Goal: Task Accomplishment & Management: Use online tool/utility

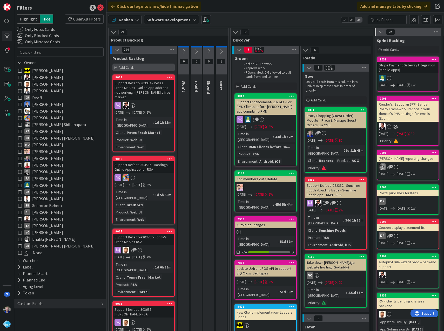
click at [132, 67] on span "Add Card..." at bounding box center [127, 67] width 17 height 5
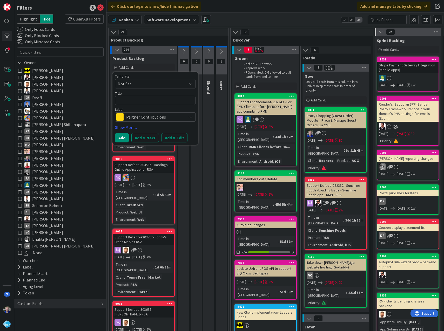
click at [133, 99] on textarea at bounding box center [155, 100] width 80 height 9
type textarea "x"
type textarea "S"
type textarea "x"
type textarea "Sh"
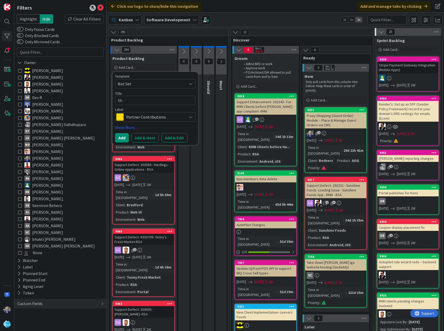
type textarea "x"
type textarea "Sho"
type textarea "x"
type textarea "Shop"
type textarea "x"
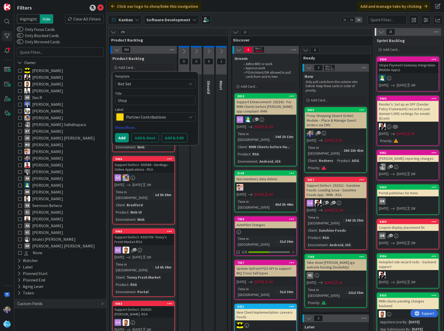
type textarea "Shopp"
type textarea "x"
type textarea "Shoppi"
type textarea "x"
type textarea "Shoppin"
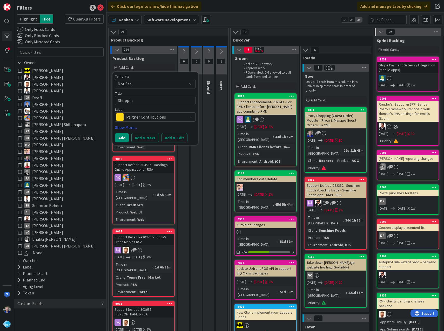
type textarea "x"
type textarea "Shopping"
type textarea "x"
type textarea "Shopping"
type textarea "x"
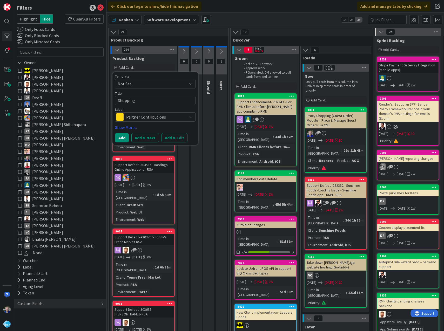
type textarea "Shopping L"
type textarea "x"
type textarea "Shopping Li"
type textarea "x"
type textarea "Shopping Lis"
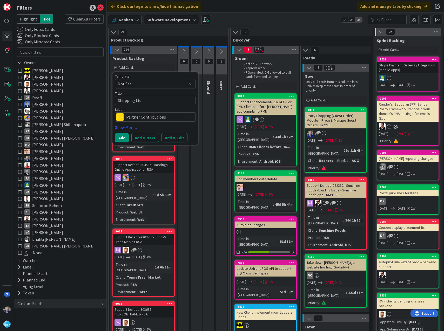
type textarea "x"
type textarea "Shopping List"
type textarea "x"
type textarea "Shopping List"
type textarea "x"
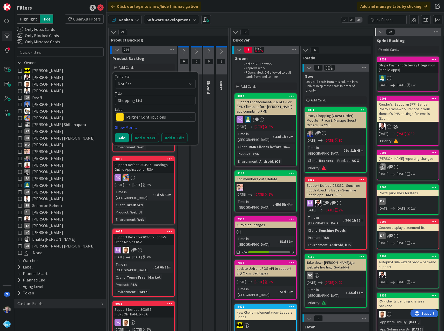
type textarea "Shopping List f"
type textarea "x"
type textarea "Shopping List fi"
type textarea "x"
type textarea "Shopping List fix"
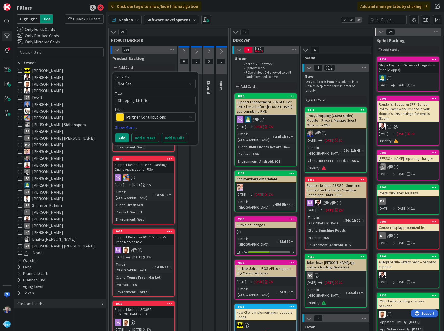
type textarea "x"
type textarea "Shopping List fixe"
type textarea "x"
type textarea "Shopping List fixes"
click at [142, 116] on span "Partner Contributions" at bounding box center [155, 116] width 58 height 7
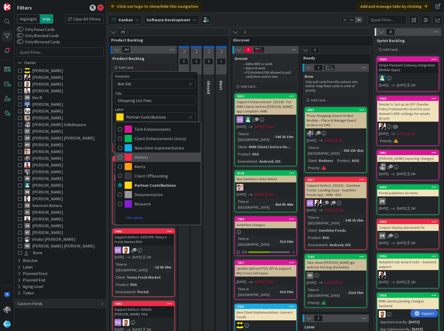
click at [120, 157] on icon at bounding box center [120, 157] width 4 height 8
type textarea "x"
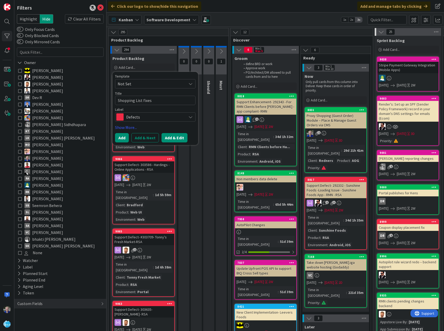
click at [174, 136] on button "Add & Edit" at bounding box center [174, 137] width 26 height 9
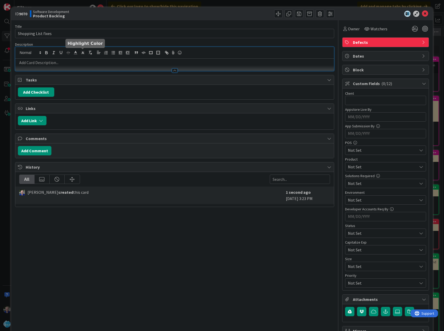
click at [86, 52] on div at bounding box center [174, 59] width 319 height 24
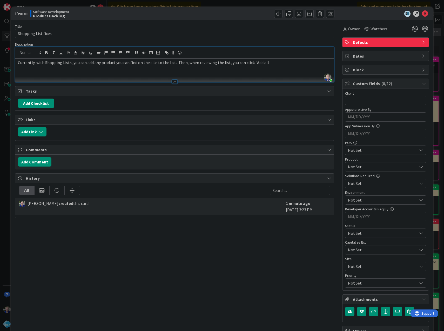
click at [270, 64] on p "Currently, with Shopping Lists, you can add any product you can find on the sit…" at bounding box center [175, 63] width 314 height 6
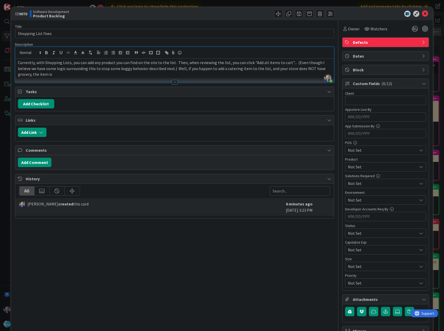
click at [322, 68] on p "Currently, with Shopping Lists, you can add any product you can find on the sit…" at bounding box center [175, 69] width 314 height 18
click at [68, 74] on p "Currently, with Shopping Lists, you can add any product you can find on the sit…" at bounding box center [175, 69] width 314 height 18
click at [236, 11] on div at bounding box center [255, 14] width 158 height 8
click at [75, 75] on p "Currently, with Shopping Lists, you can add any product you can find on the sit…" at bounding box center [175, 69] width 314 height 18
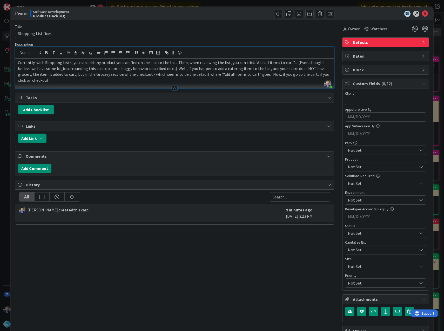
click at [67, 81] on p "Currently, with Shopping Lists, you can add any product you can find on the sit…" at bounding box center [175, 72] width 314 height 24
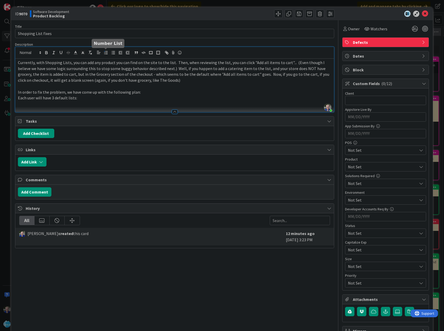
click at [106, 52] on icon "button" at bounding box center [106, 52] width 5 height 5
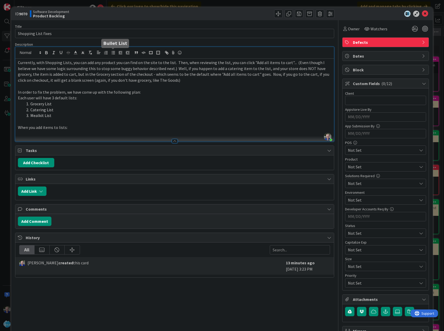
click at [111, 52] on icon "button" at bounding box center [113, 52] width 5 height 5
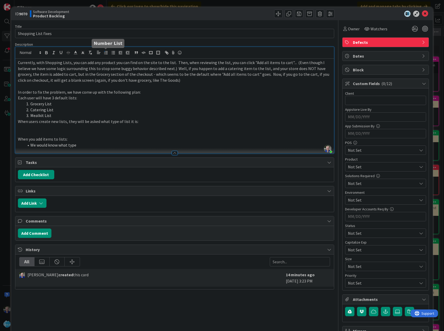
click at [105, 52] on icon "button" at bounding box center [106, 52] width 5 height 5
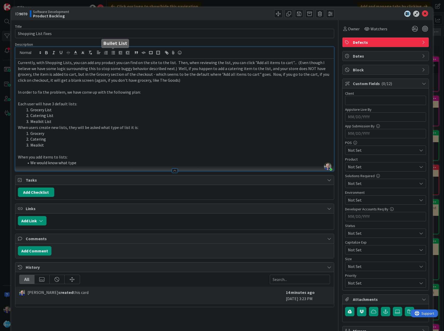
click at [112, 53] on icon "button" at bounding box center [113, 52] width 5 height 5
copy ol "Grocery Catering Mealkit"
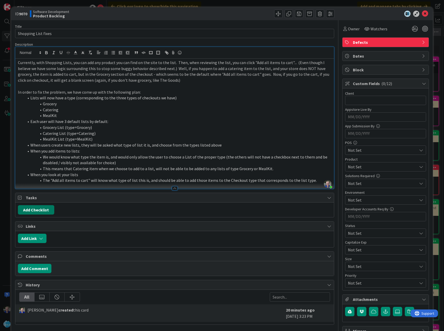
click at [41, 208] on button "Add Checklist" at bounding box center [36, 209] width 36 height 9
type input "Shopping List fix"
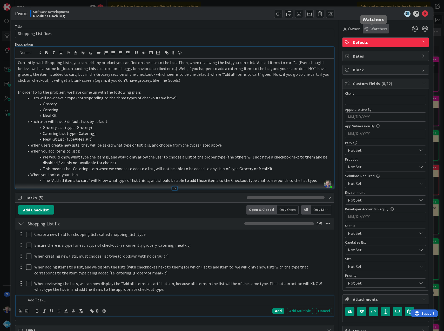
click at [370, 29] on span "Watchers" at bounding box center [378, 29] width 17 height 6
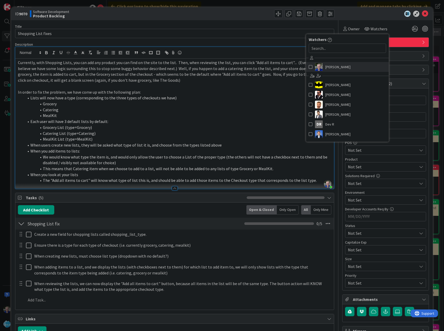
click at [309, 65] on span at bounding box center [311, 67] width 4 height 8
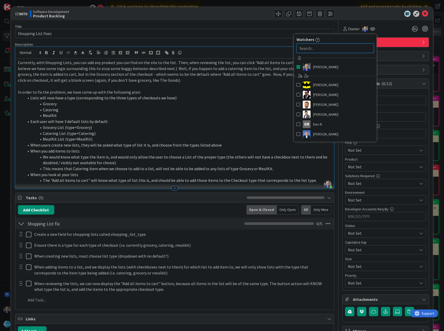
click at [318, 49] on input "text" at bounding box center [334, 48] width 77 height 9
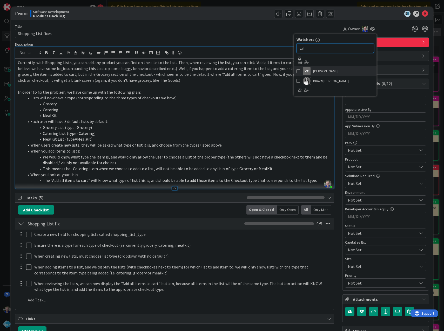
type input "val"
click at [296, 70] on span at bounding box center [298, 71] width 4 height 8
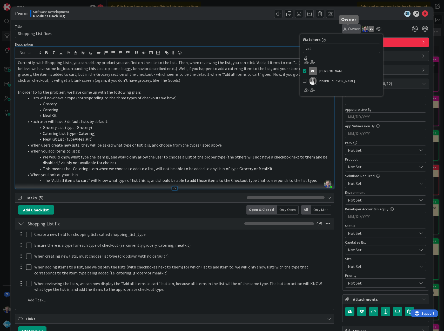
click at [348, 29] on span "Owner" at bounding box center [354, 29] width 12 height 6
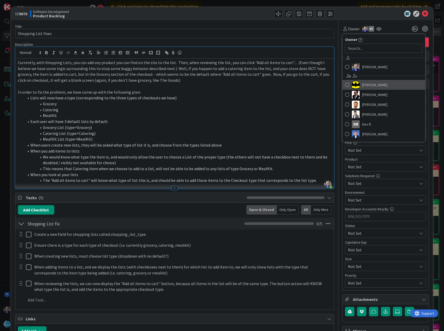
click at [345, 83] on span at bounding box center [347, 85] width 4 height 8
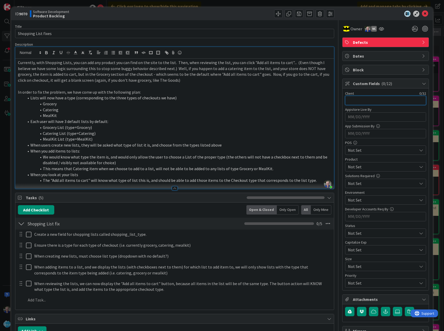
click at [368, 99] on input "text" at bounding box center [385, 100] width 81 height 9
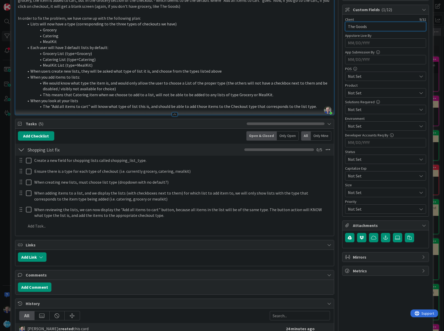
scroll to position [78, 0]
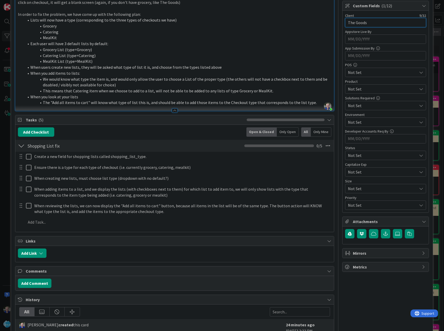
type input "The Goods"
click at [355, 89] on span "Not Set" at bounding box center [382, 89] width 69 height 6
click at [346, 110] on icon at bounding box center [348, 111] width 4 height 8
click at [427, 96] on div "ID 9070 Software Development Product Backlog Title 19 / 128 Shopping List fixes…" at bounding box center [222, 136] width 422 height 414
click at [368, 159] on span "Not Set" at bounding box center [381, 155] width 66 height 7
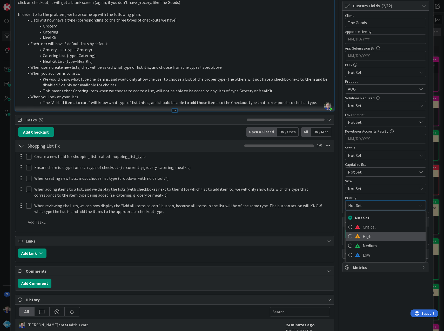
click at [363, 239] on span "High" at bounding box center [393, 237] width 60 height 8
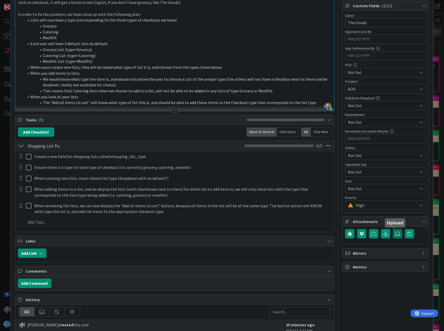
click at [395, 233] on icon at bounding box center [397, 234] width 5 height 4
click at [393, 229] on input "file" at bounding box center [393, 229] width 0 height 0
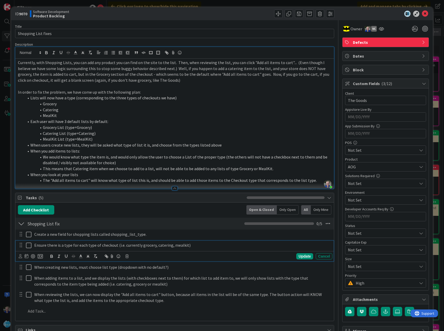
click at [202, 244] on p "Ensure there is a type for each type of checkout (i.e. currently grocery, cater…" at bounding box center [182, 245] width 296 height 6
click at [422, 12] on icon at bounding box center [425, 14] width 6 height 6
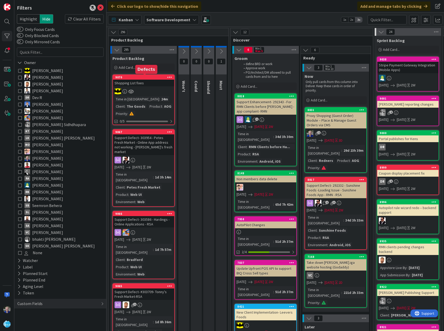
click at [120, 77] on div "9070" at bounding box center [144, 78] width 59 height 4
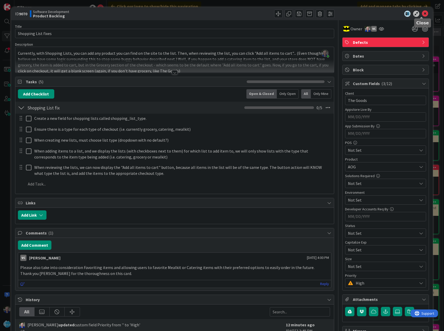
click at [422, 13] on icon at bounding box center [425, 14] width 6 height 6
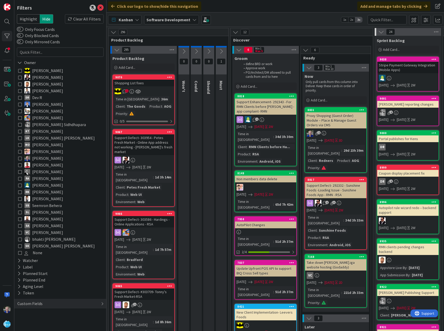
click at [38, 301] on div "Custom Fields" at bounding box center [30, 304] width 26 height 6
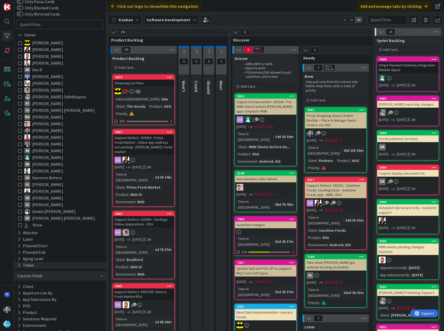
scroll to position [62, 0]
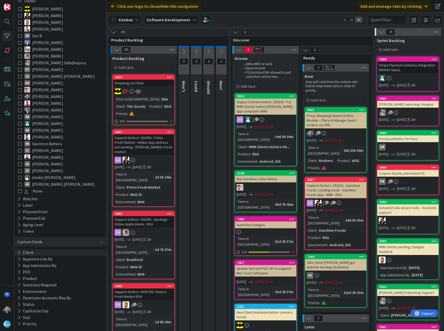
click at [28, 252] on button "Client" at bounding box center [25, 252] width 17 height 6
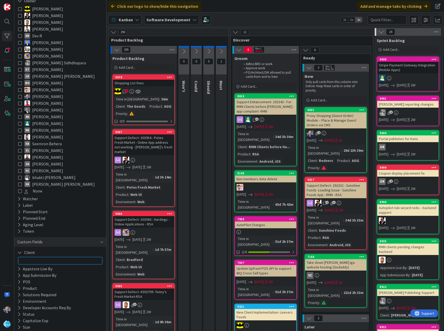
click at [28, 258] on input "text" at bounding box center [60, 260] width 84 height 7
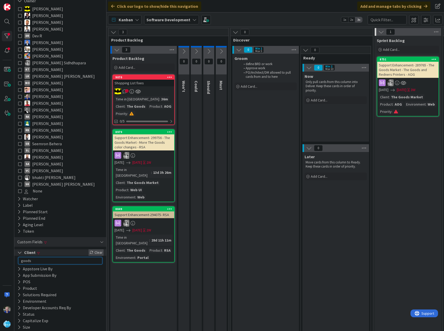
type input "goods"
click at [95, 252] on div "Clear" at bounding box center [96, 252] width 15 height 6
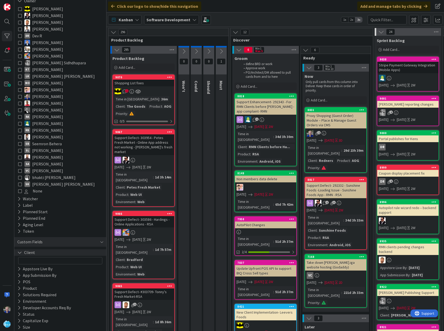
click at [20, 249] on button "Client" at bounding box center [26, 252] width 19 height 6
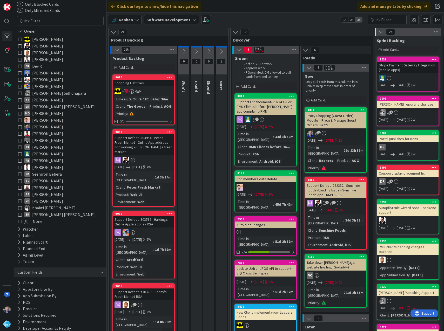
scroll to position [0, 0]
